Goal: Transaction & Acquisition: Purchase product/service

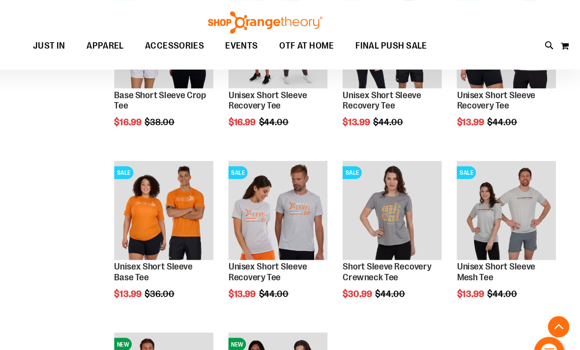
scroll to position [1470, 0]
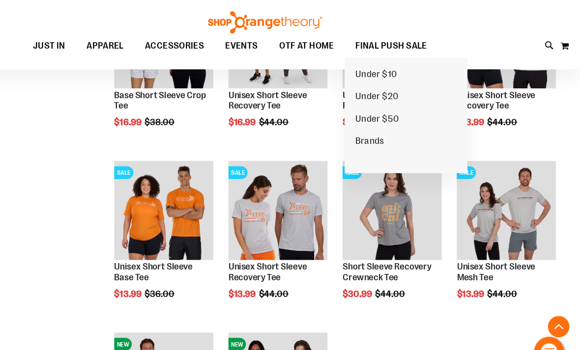
click at [373, 110] on span "Under $50" at bounding box center [393, 110] width 40 height 12
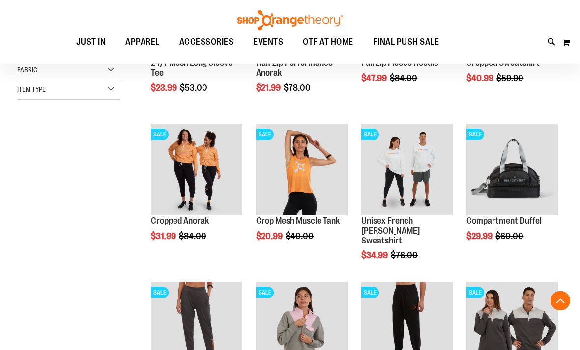
scroll to position [229, 0]
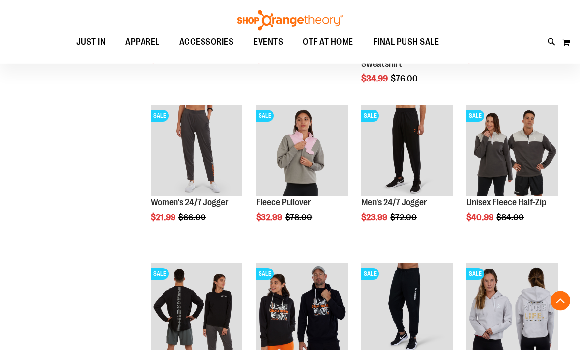
scroll to position [407, 0]
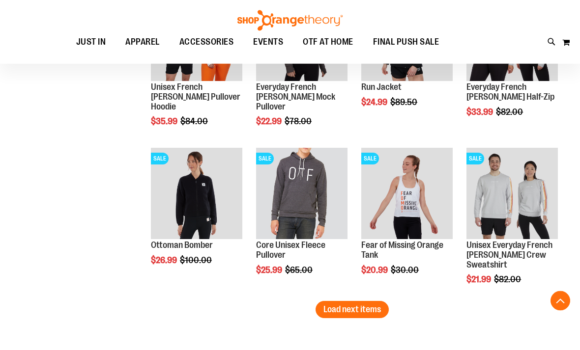
scroll to position [1312, 0]
click at [354, 311] on span "Load next items" at bounding box center [351, 310] width 57 height 10
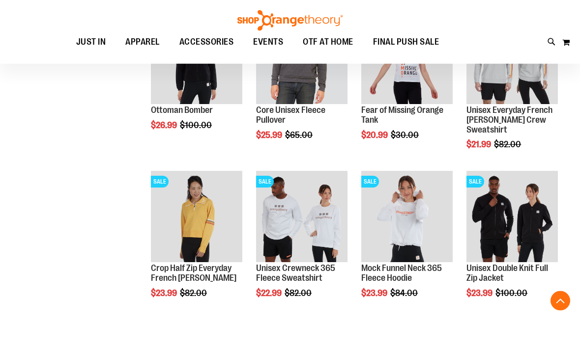
scroll to position [1460, 0]
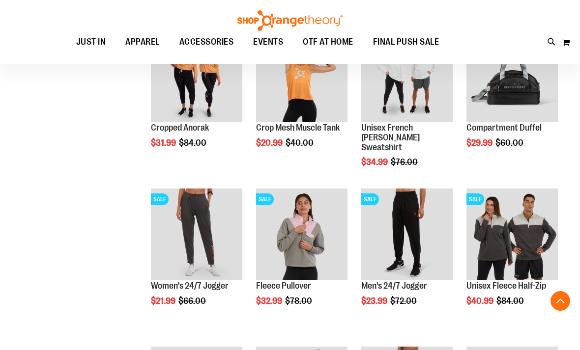
scroll to position [319, 0]
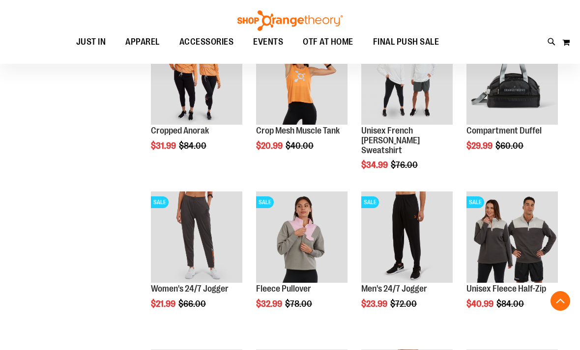
click at [173, 338] on span "Add to Cart" at bounding box center [151, 341] width 43 height 11
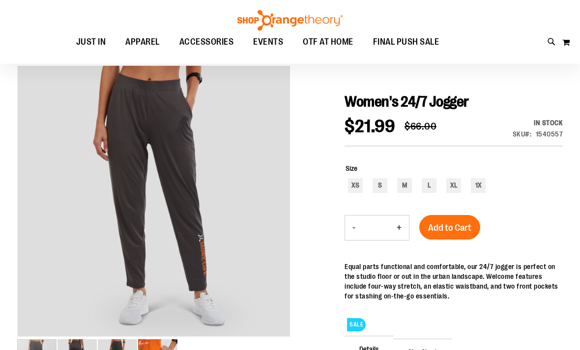
scroll to position [97, 0]
click at [434, 188] on div "L" at bounding box center [429, 185] width 15 height 15
type input "***"
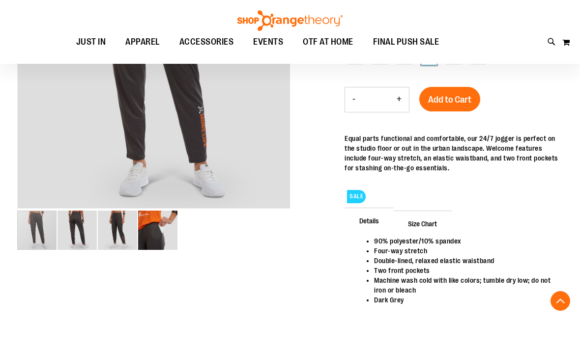
scroll to position [202, 0]
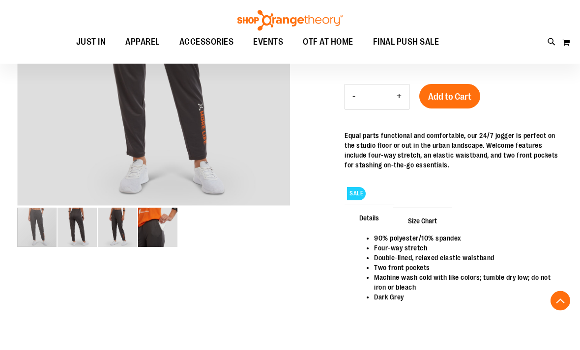
click at [425, 225] on span "Size Chart" at bounding box center [422, 221] width 58 height 26
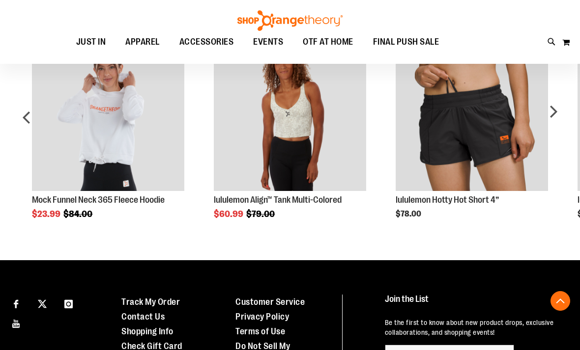
scroll to position [688, 0]
